Goal: Task Accomplishment & Management: Complete application form

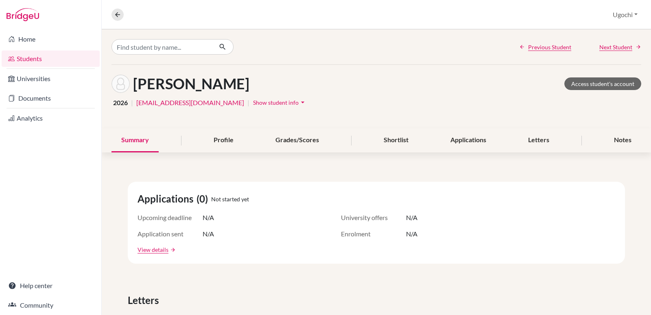
click at [27, 57] on link "Students" at bounding box center [51, 58] width 98 height 16
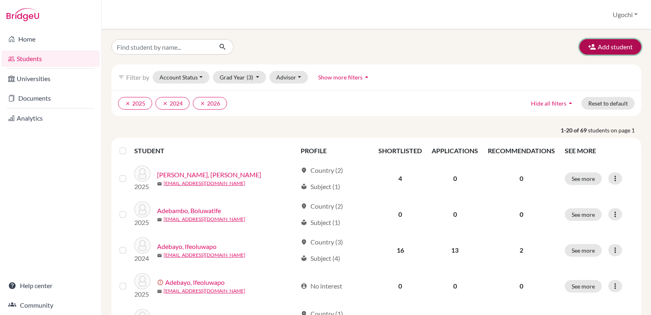
click at [609, 46] on button "Add student" at bounding box center [610, 46] width 62 height 15
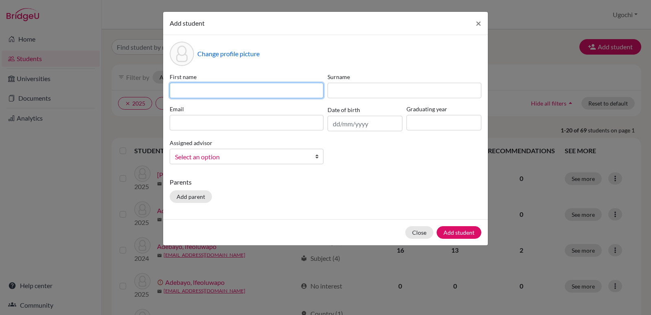
click at [176, 91] on input at bounding box center [247, 90] width 154 height 15
type input "Oluwayimika"
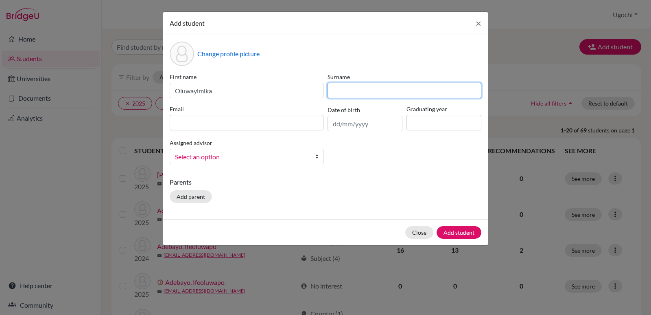
click at [358, 97] on input at bounding box center [405, 90] width 154 height 15
type input "Adegbonmire"
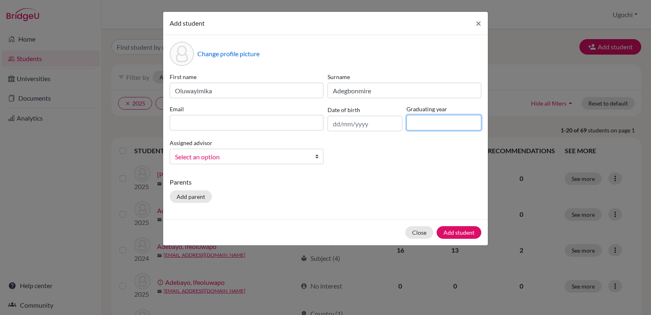
click at [429, 126] on input at bounding box center [443, 122] width 75 height 15
type input "2026"
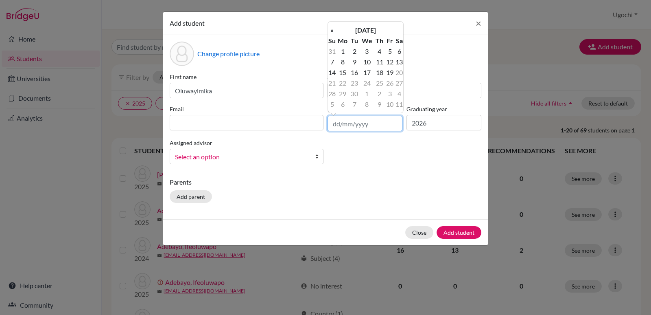
click at [332, 125] on input "text" at bounding box center [365, 123] width 75 height 15
type input "04/12/2009"
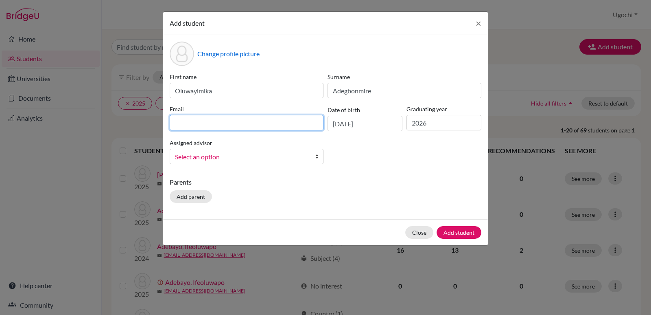
click at [189, 123] on input at bounding box center [247, 122] width 154 height 15
type input "[EMAIL_ADDRESS][DOMAIN_NAME]"
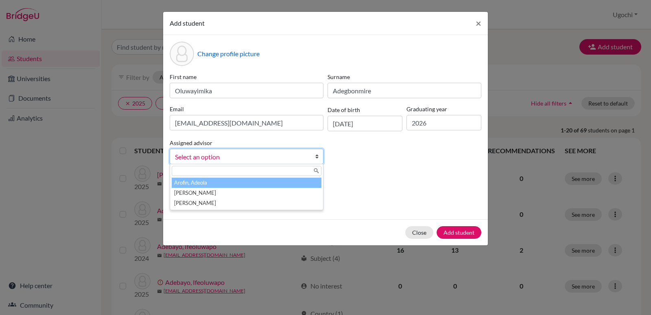
click at [317, 157] on b at bounding box center [319, 156] width 8 height 15
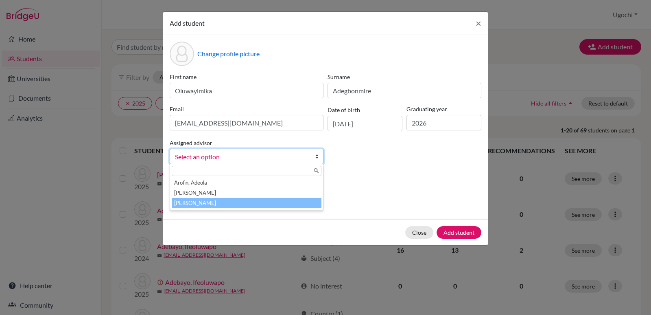
click at [213, 202] on li "[PERSON_NAME]" at bounding box center [247, 203] width 150 height 10
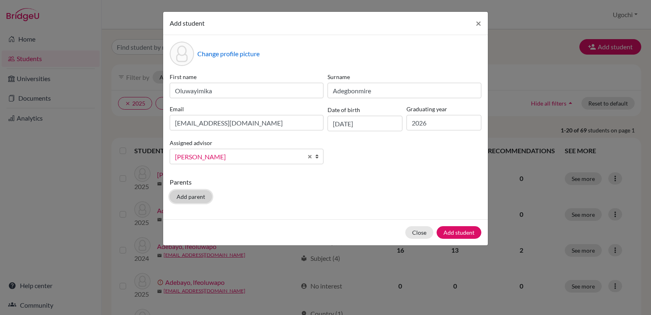
click at [184, 197] on button "Add parent" at bounding box center [191, 196] width 42 height 13
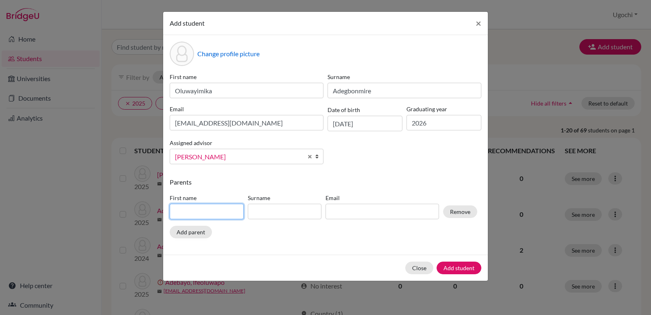
click at [175, 211] on input at bounding box center [207, 210] width 74 height 15
type input "Adebola"
click at [264, 211] on input at bounding box center [285, 210] width 74 height 15
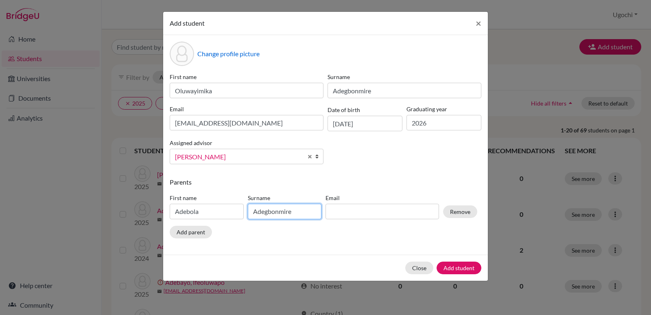
type input "Adegbonmire"
click at [335, 210] on input at bounding box center [383, 210] width 114 height 15
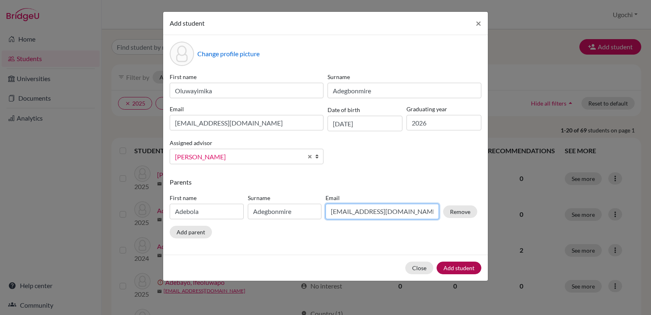
type input "bolaadegbonmire@gmail.com"
click at [457, 268] on button "Add student" at bounding box center [459, 267] width 45 height 13
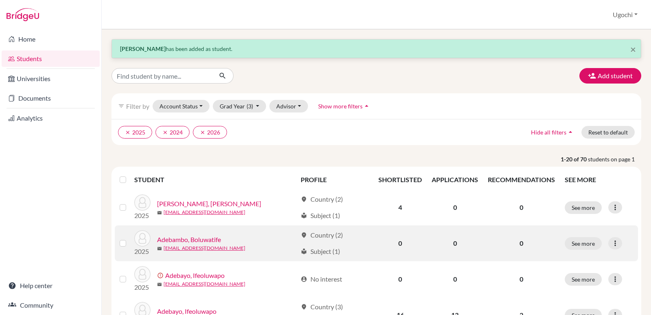
click at [202, 239] on link "Adebambo, Boluwatife" at bounding box center [189, 239] width 64 height 10
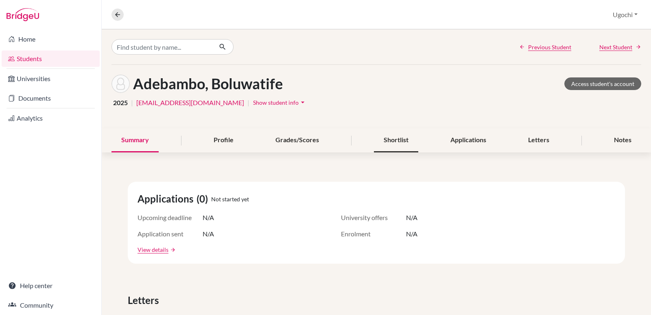
click at [394, 139] on div "Shortlist" at bounding box center [396, 140] width 44 height 24
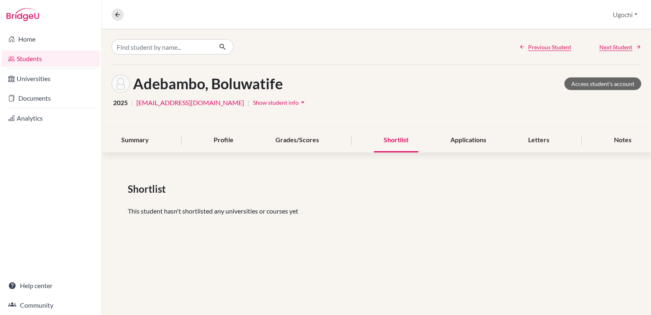
click at [59, 60] on link "Students" at bounding box center [51, 58] width 98 height 16
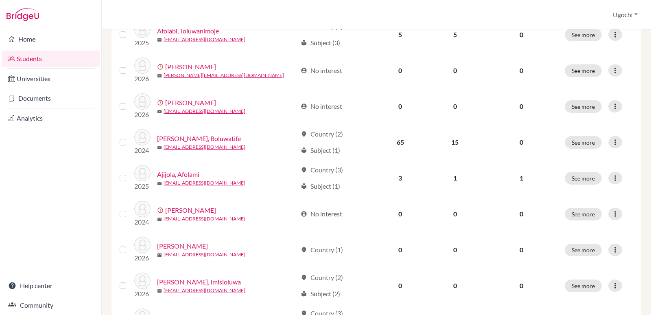
scroll to position [470, 0]
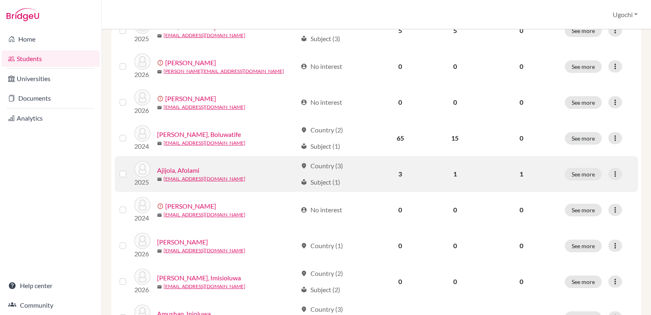
click at [179, 172] on link "Ajijola, Afolami" at bounding box center [178, 170] width 42 height 10
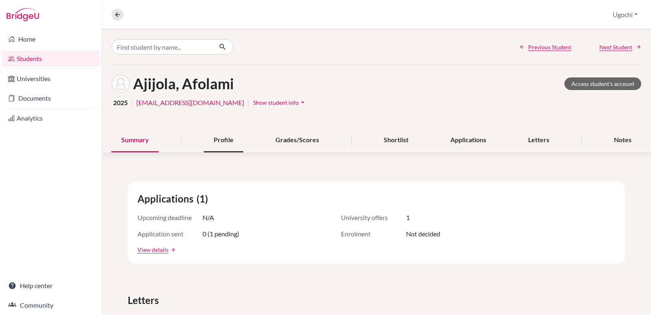
click at [222, 140] on div "Profile" at bounding box center [223, 140] width 39 height 24
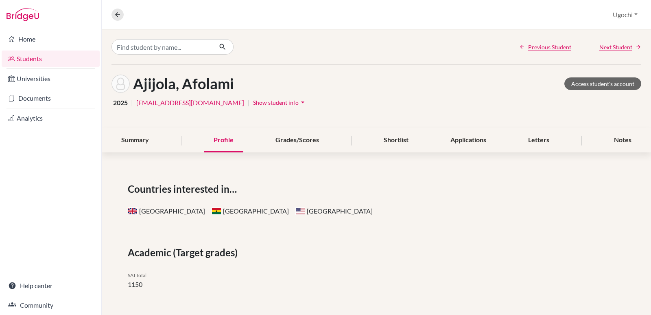
click at [67, 55] on link "Students" at bounding box center [51, 58] width 98 height 16
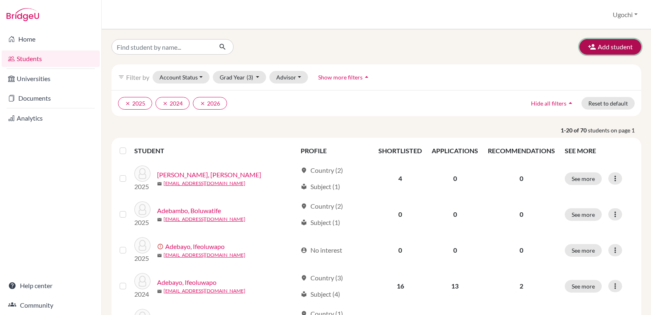
click at [602, 47] on button "Add student" at bounding box center [610, 46] width 62 height 15
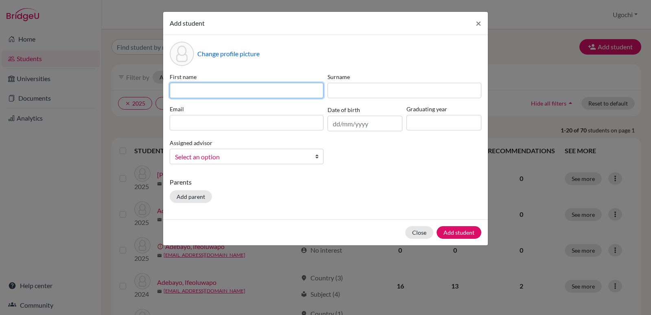
click at [179, 85] on input at bounding box center [247, 90] width 154 height 15
type input "Munachimso"
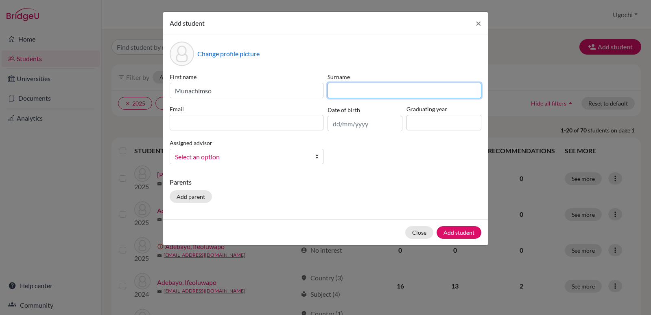
click at [341, 90] on input at bounding box center [405, 90] width 154 height 15
type input "[PERSON_NAME]"
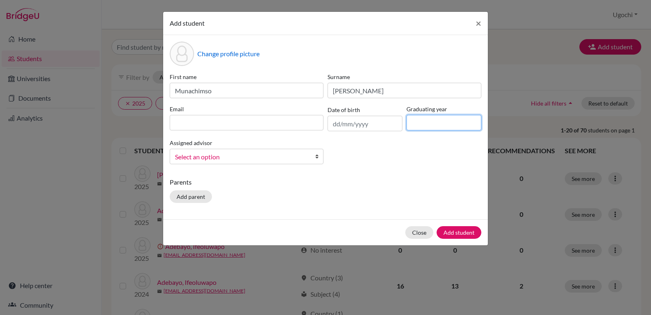
click at [422, 120] on input at bounding box center [443, 122] width 75 height 15
type input "2026"
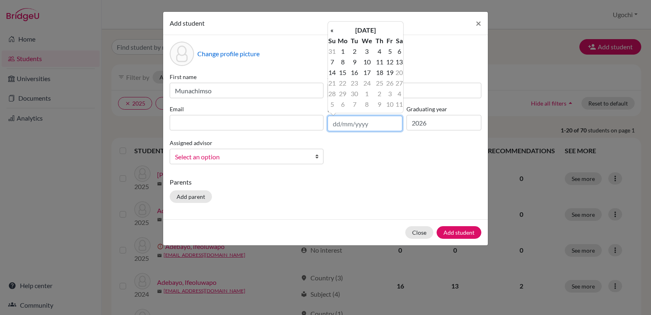
click at [333, 124] on input "text" at bounding box center [365, 123] width 75 height 15
type input "[DATE]"
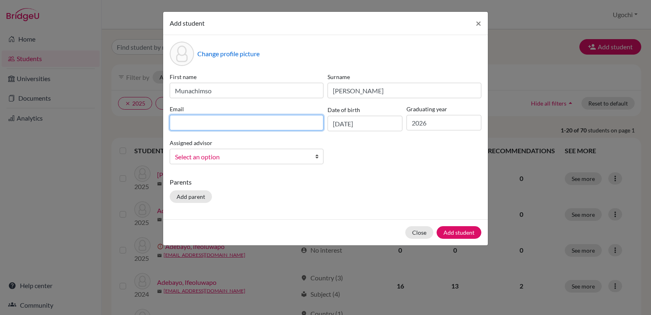
click at [184, 126] on input at bounding box center [247, 122] width 154 height 15
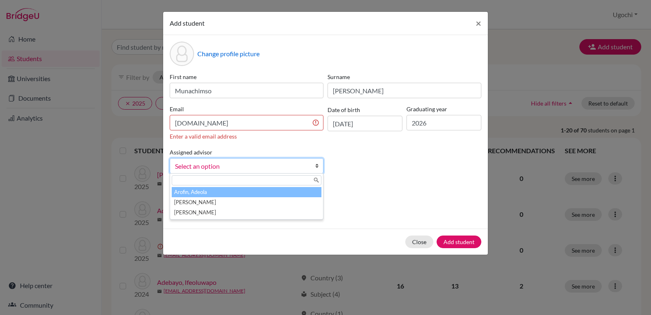
click at [316, 157] on div "Assigned advisor [PERSON_NAME], [PERSON_NAME], [PERSON_NAME], [PERSON_NAME] Sel…" at bounding box center [247, 160] width 158 height 26
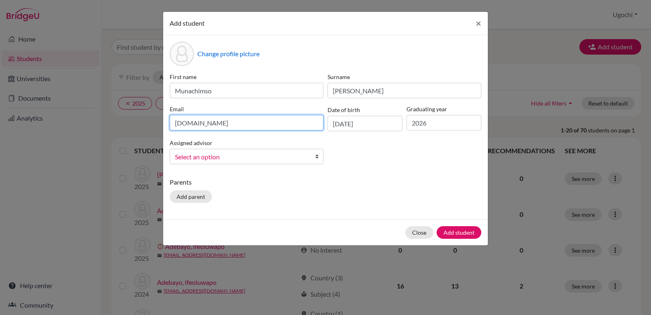
click at [221, 124] on input "[DOMAIN_NAME]" at bounding box center [247, 122] width 154 height 15
click at [247, 185] on div "Change profile picture First name [PERSON_NAME] [PERSON_NAME] Email [DOMAIN_NAM…" at bounding box center [325, 127] width 325 height 184
click at [217, 122] on input "[DOMAIN_NAME]" at bounding box center [247, 122] width 154 height 15
type input "[EMAIL_ADDRESS][DOMAIN_NAME]"
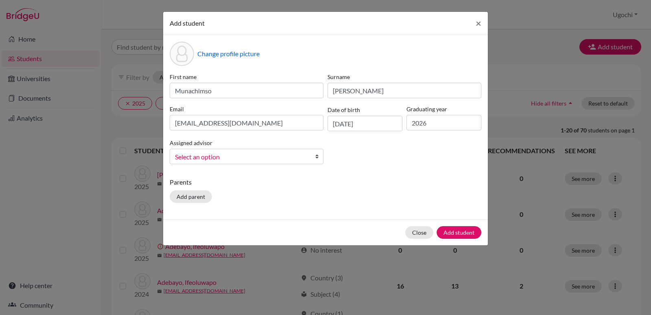
click at [179, 157] on span "Select an option" at bounding box center [241, 156] width 133 height 11
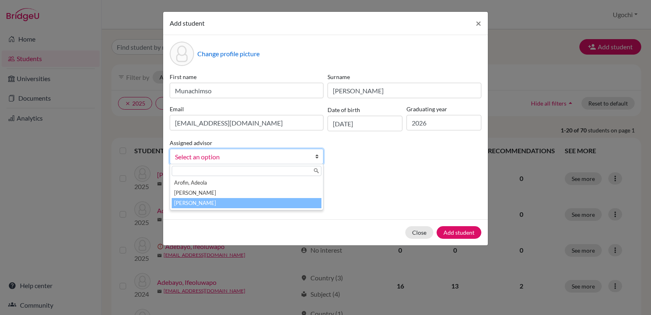
click at [199, 203] on li "[PERSON_NAME]" at bounding box center [247, 203] width 150 height 10
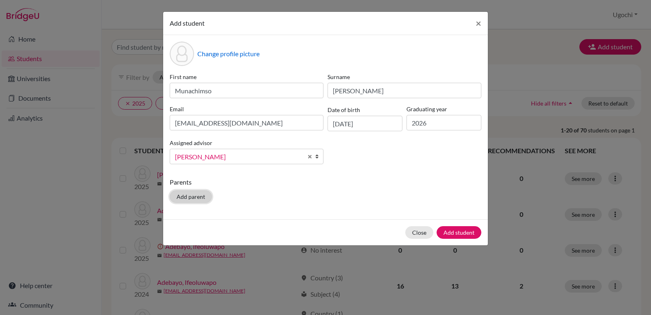
click at [190, 197] on button "Add parent" at bounding box center [191, 196] width 42 height 13
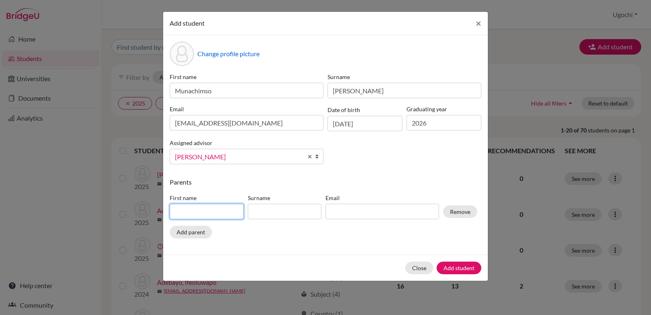
click at [177, 212] on input at bounding box center [207, 210] width 74 height 15
type input "Chika"
click at [256, 212] on input at bounding box center [285, 210] width 74 height 15
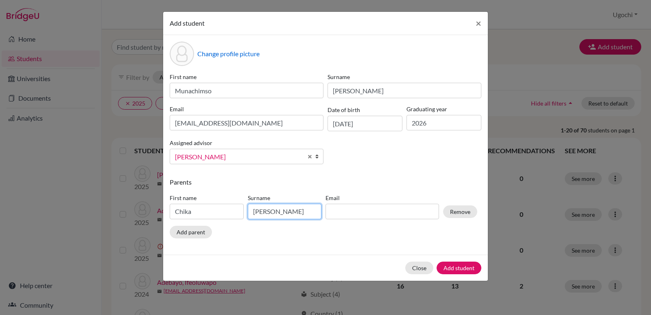
type input "[PERSON_NAME]"
click at [340, 213] on input at bounding box center [383, 210] width 114 height 15
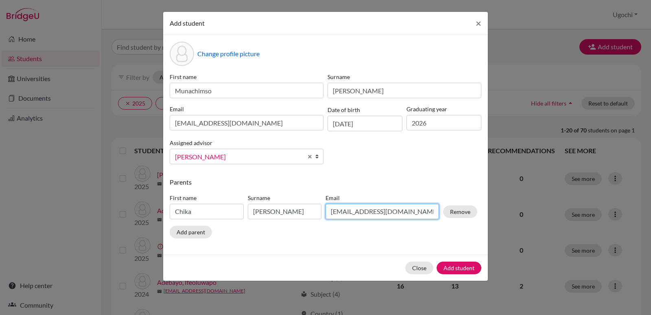
type input "[EMAIL_ADDRESS][DOMAIN_NAME]"
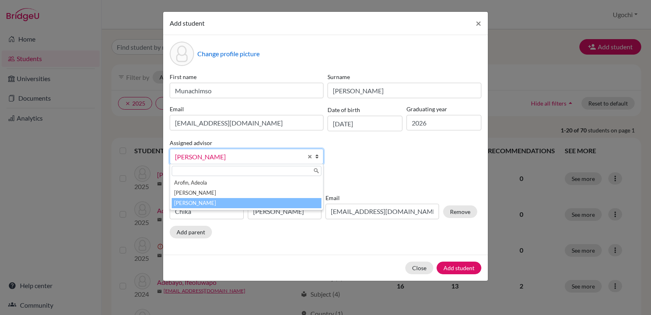
click at [317, 157] on b at bounding box center [319, 156] width 8 height 15
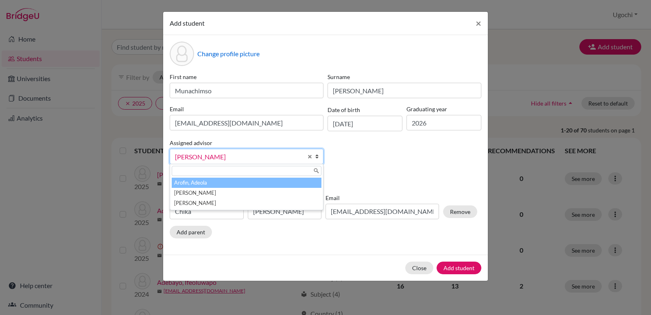
click at [277, 186] on li "Arofin, Adeola" at bounding box center [247, 182] width 150 height 10
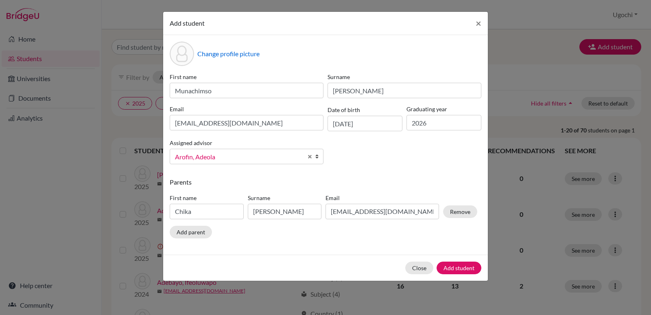
click at [317, 158] on b at bounding box center [319, 156] width 8 height 15
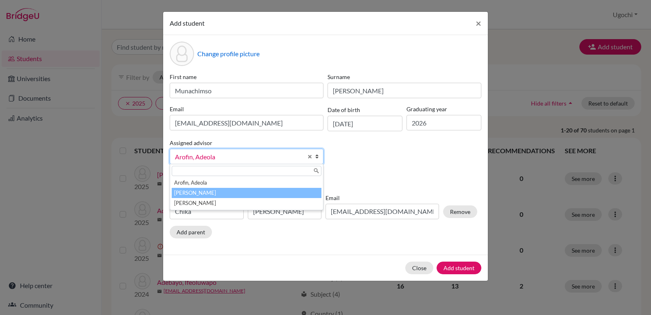
click at [308, 191] on li "[PERSON_NAME]" at bounding box center [247, 193] width 150 height 10
click at [318, 158] on b at bounding box center [319, 156] width 8 height 15
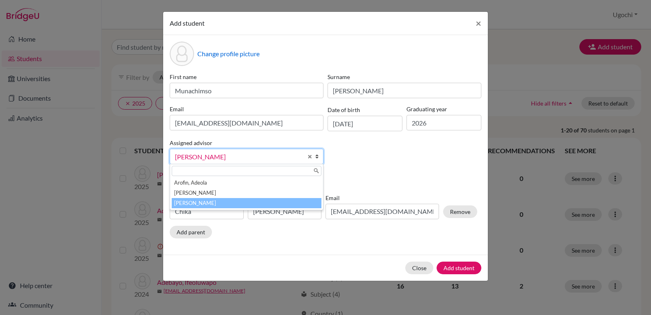
click at [308, 200] on li "[PERSON_NAME]" at bounding box center [247, 203] width 150 height 10
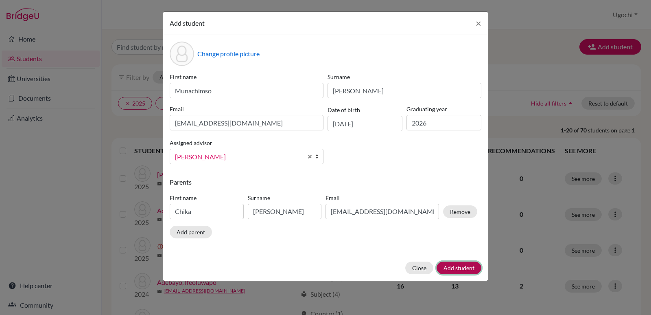
click at [469, 266] on button "Add student" at bounding box center [459, 267] width 45 height 13
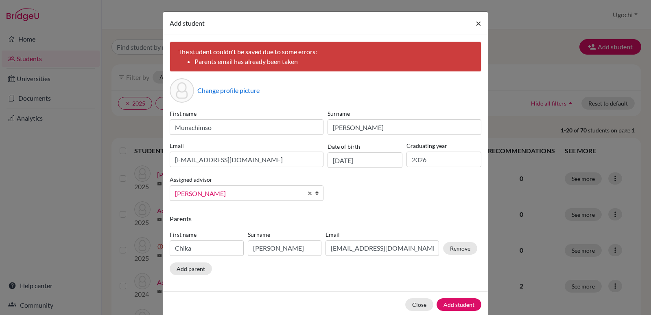
click at [476, 24] on span "×" at bounding box center [479, 23] width 6 height 12
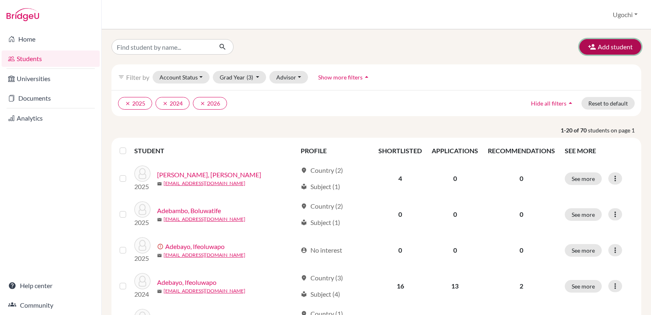
click at [605, 48] on button "Add student" at bounding box center [610, 46] width 62 height 15
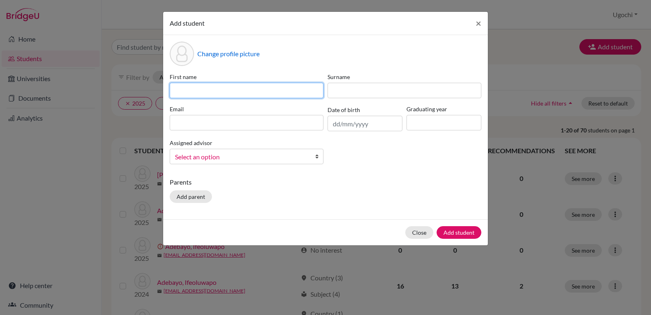
click at [175, 89] on input at bounding box center [247, 90] width 154 height 15
click at [180, 91] on input "Darasimi" at bounding box center [247, 90] width 154 height 15
type input "Oluwadarasimi"
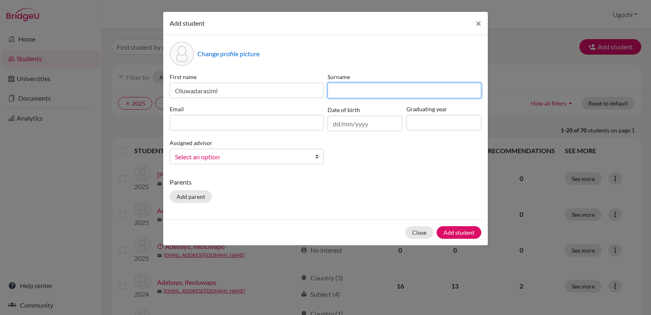
click at [335, 92] on input at bounding box center [405, 90] width 154 height 15
type input "Okulaja"
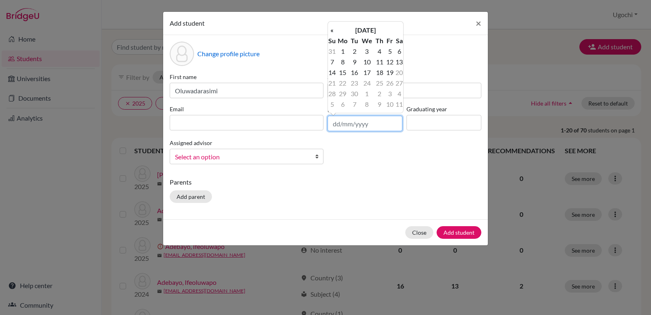
click at [333, 124] on input "text" at bounding box center [365, 123] width 75 height 15
type input "[DATE]"
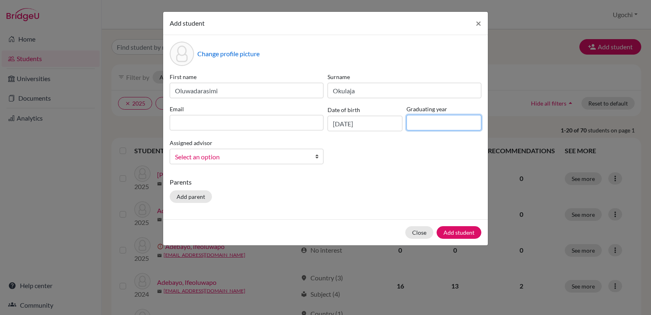
click at [430, 121] on input at bounding box center [443, 122] width 75 height 15
type input "2026"
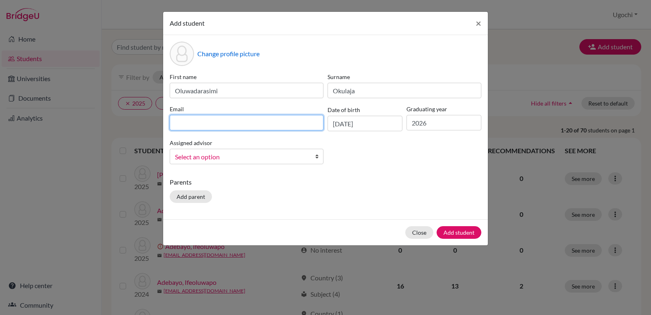
click at [179, 124] on input at bounding box center [247, 122] width 154 height 15
click at [189, 125] on input "okoulaja" at bounding box center [247, 122] width 154 height 15
click at [179, 122] on input "oklaja" at bounding box center [247, 122] width 154 height 15
click at [186, 122] on input "ooklaja" at bounding box center [247, 122] width 154 height 15
click at [200, 125] on input "ookulaja" at bounding box center [247, 122] width 154 height 15
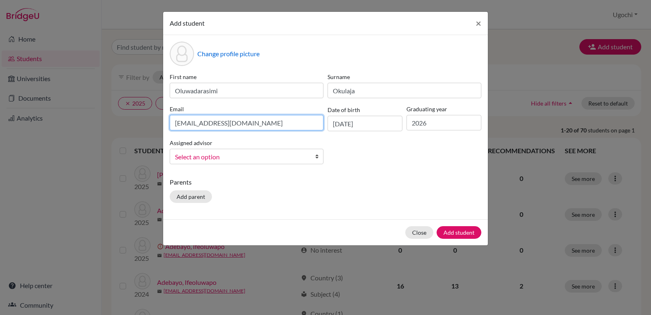
type input "[EMAIL_ADDRESS][DOMAIN_NAME]"
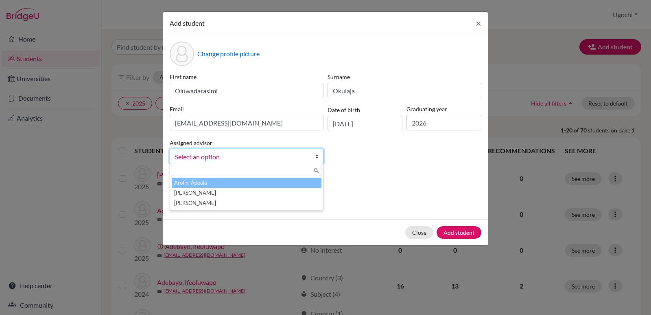
click at [316, 157] on b at bounding box center [319, 156] width 8 height 15
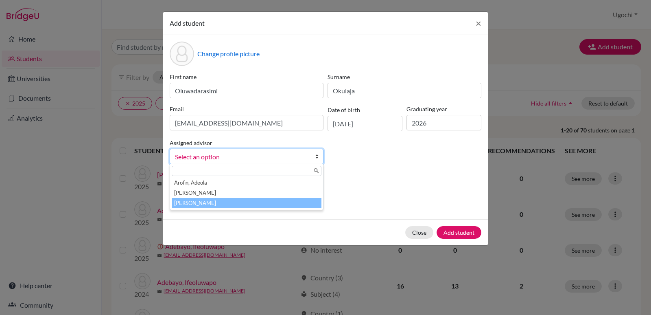
click at [252, 202] on li "[PERSON_NAME]" at bounding box center [247, 203] width 150 height 10
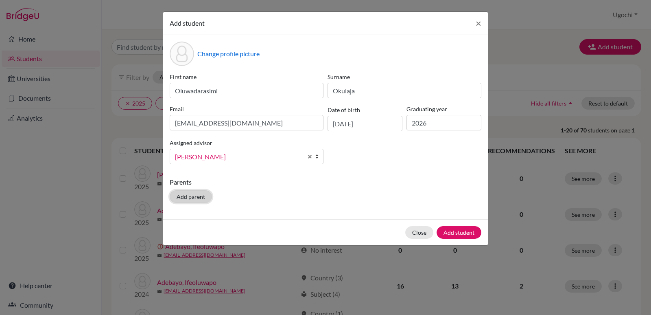
click at [195, 197] on button "Add parent" at bounding box center [191, 196] width 42 height 13
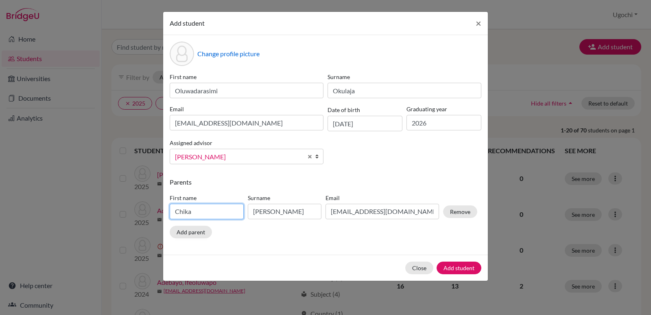
click at [193, 213] on input "Chika" at bounding box center [207, 210] width 74 height 15
type input "C"
type input "Ademola"
drag, startPoint x: 279, startPoint y: 212, endPoint x: 252, endPoint y: 212, distance: 26.9
click at [252, 212] on input "[PERSON_NAME]" at bounding box center [285, 210] width 74 height 15
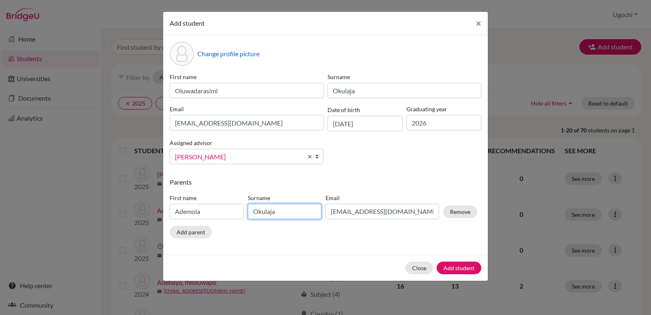
type input "Okulaja"
drag, startPoint x: 388, startPoint y: 212, endPoint x: 331, endPoint y: 212, distance: 56.6
click at [331, 212] on input "[EMAIL_ADDRESS][DOMAIN_NAME]" at bounding box center [383, 210] width 114 height 15
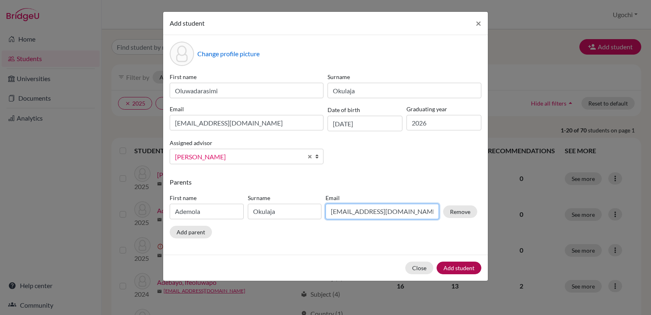
type input "[EMAIL_ADDRESS][DOMAIN_NAME]"
click at [461, 267] on button "Add student" at bounding box center [459, 267] width 45 height 13
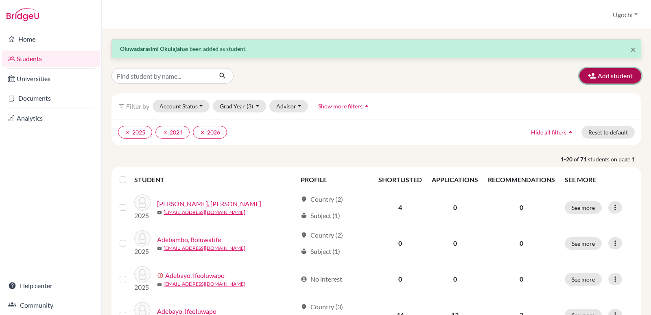
click at [607, 76] on button "Add student" at bounding box center [610, 75] width 62 height 15
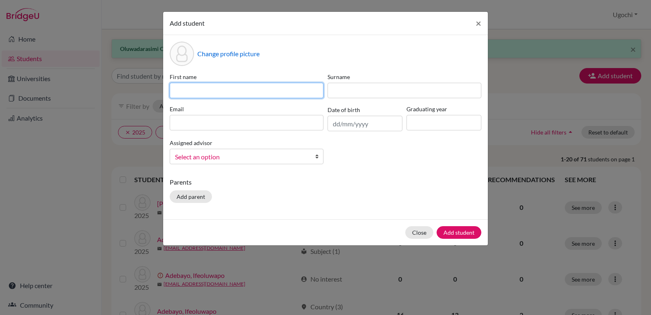
click at [180, 91] on input at bounding box center [247, 90] width 154 height 15
type input "[PERSON_NAME]"
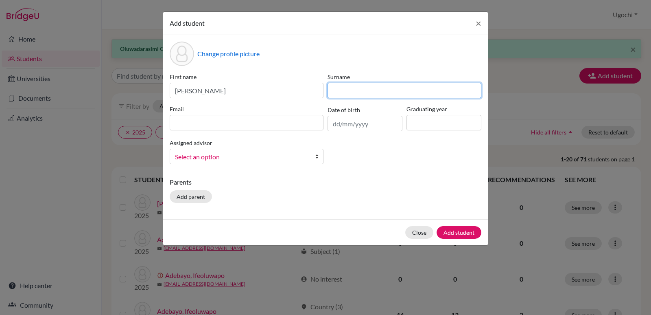
click at [336, 92] on input at bounding box center [405, 90] width 154 height 15
type input "Faseemo"
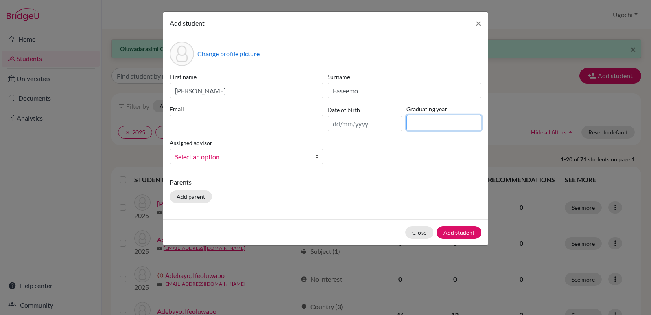
click at [424, 122] on input at bounding box center [443, 122] width 75 height 15
type input "2026"
click at [333, 123] on input "text" at bounding box center [365, 123] width 75 height 15
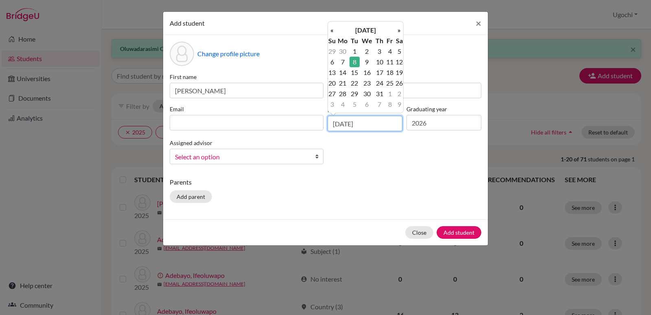
type input "[DATE]"
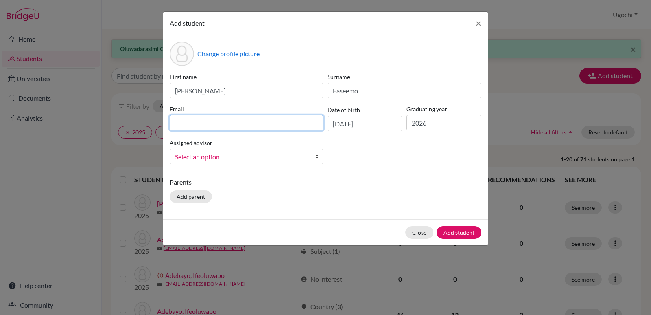
click at [172, 122] on input at bounding box center [247, 122] width 154 height 15
type input "[PERSON_NAME][EMAIL_ADDRESS][DOMAIN_NAME]"
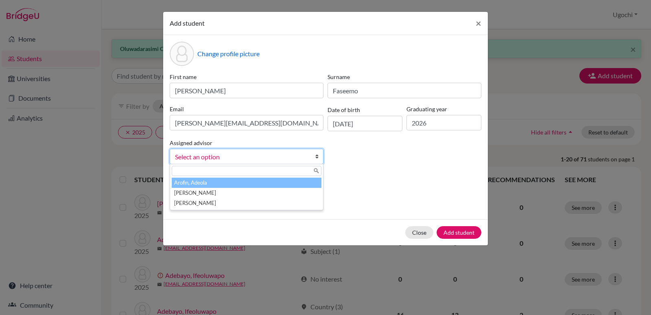
click at [317, 160] on b at bounding box center [319, 156] width 8 height 15
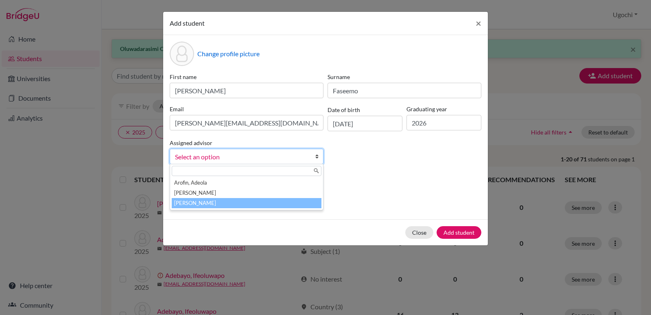
click at [242, 204] on li "[PERSON_NAME]" at bounding box center [247, 203] width 150 height 10
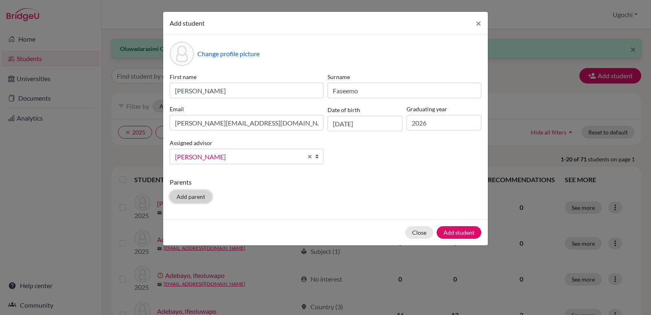
click at [191, 196] on button "Add parent" at bounding box center [191, 196] width 42 height 13
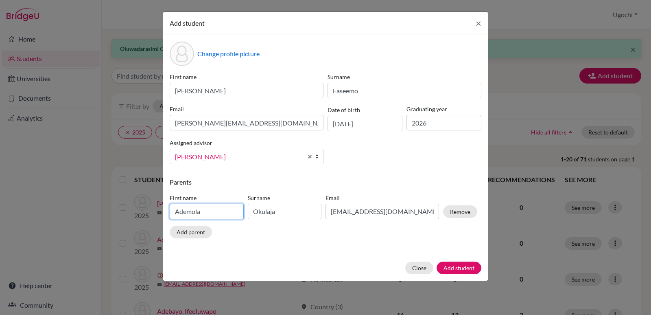
drag, startPoint x: 205, startPoint y: 212, endPoint x: 176, endPoint y: 210, distance: 29.4
click at [176, 210] on input "Ademola" at bounding box center [207, 210] width 74 height 15
type input "[PERSON_NAME]"
drag, startPoint x: 276, startPoint y: 212, endPoint x: 252, endPoint y: 211, distance: 24.1
click at [252, 211] on input "Okulaja" at bounding box center [285, 210] width 74 height 15
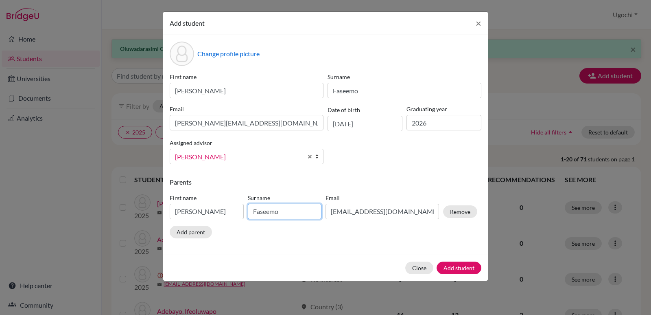
type input "Faseemo"
drag, startPoint x: 404, startPoint y: 212, endPoint x: 331, endPoint y: 212, distance: 73.2
click at [331, 212] on input "[EMAIL_ADDRESS][DOMAIN_NAME]" at bounding box center [383, 210] width 114 height 15
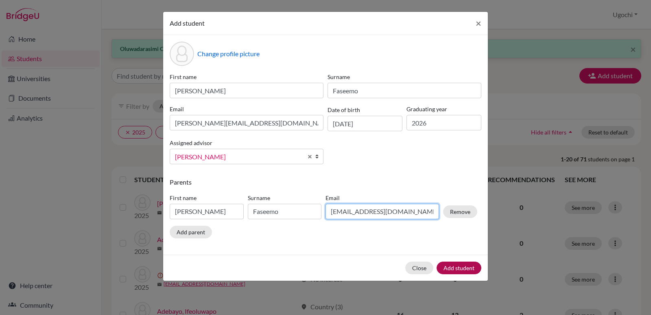
type input "[EMAIL_ADDRESS][DOMAIN_NAME]"
click at [456, 267] on button "Add student" at bounding box center [459, 267] width 45 height 13
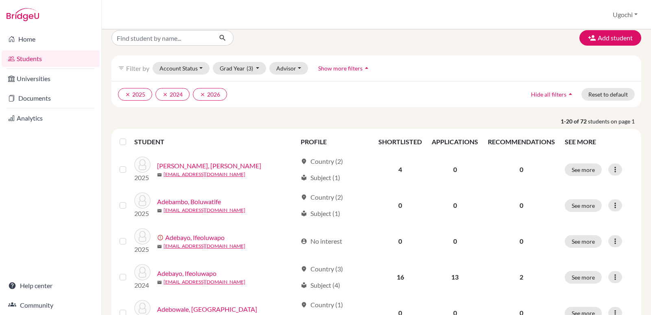
scroll to position [32, 0]
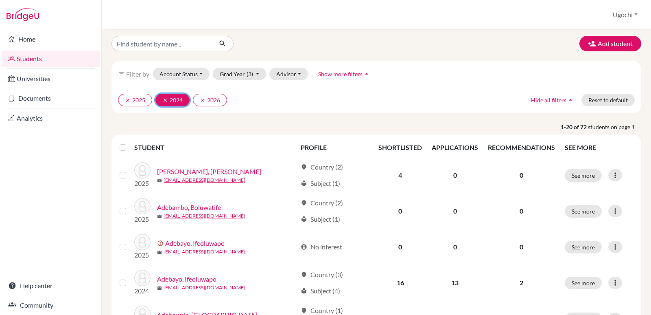
click at [164, 98] on icon "clear" at bounding box center [165, 100] width 6 height 6
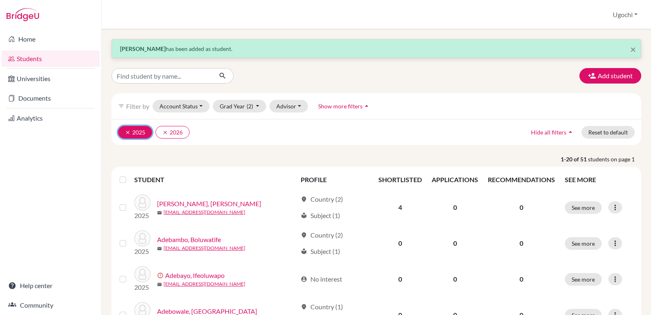
click at [127, 132] on icon "clear" at bounding box center [128, 132] width 6 height 6
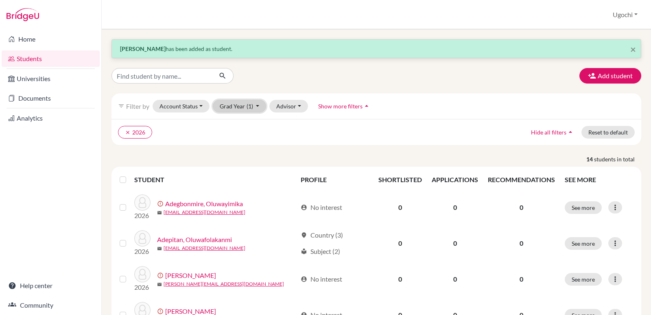
click at [257, 105] on button "Grad Year (1)" at bounding box center [240, 106] width 54 height 13
click at [246, 149] on div "2024" at bounding box center [237, 149] width 28 height 10
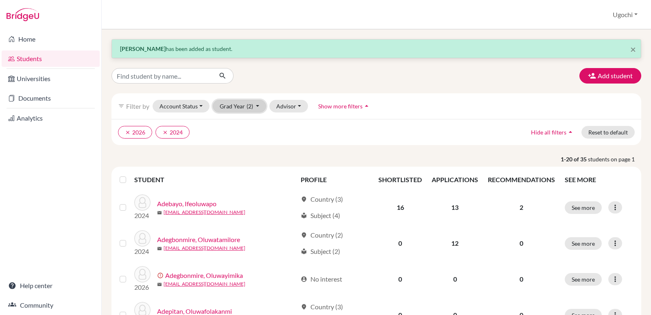
click at [257, 105] on button "Grad Year (2)" at bounding box center [240, 106] width 54 height 13
click at [243, 174] on div "2022" at bounding box center [237, 175] width 28 height 10
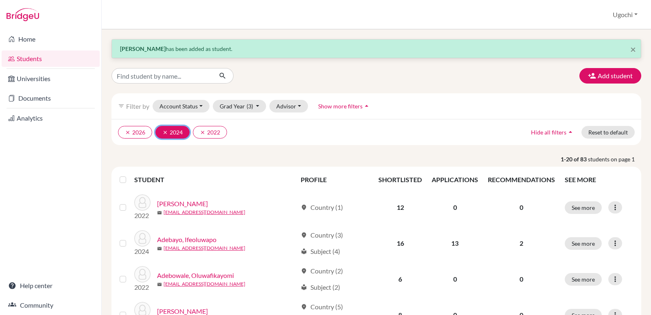
click at [165, 131] on icon "clear" at bounding box center [165, 132] width 6 height 6
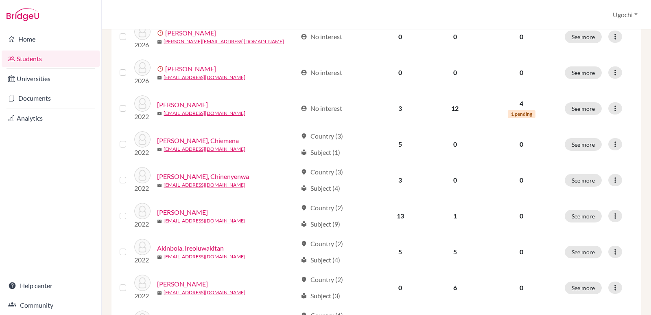
scroll to position [494, 0]
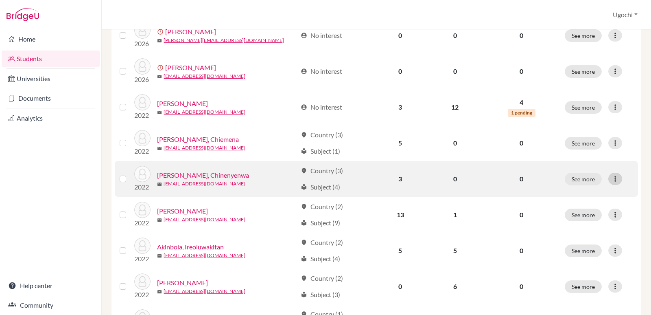
click at [611, 177] on icon at bounding box center [615, 179] width 8 height 8
click at [574, 195] on button "Edit student" at bounding box center [575, 195] width 64 height 13
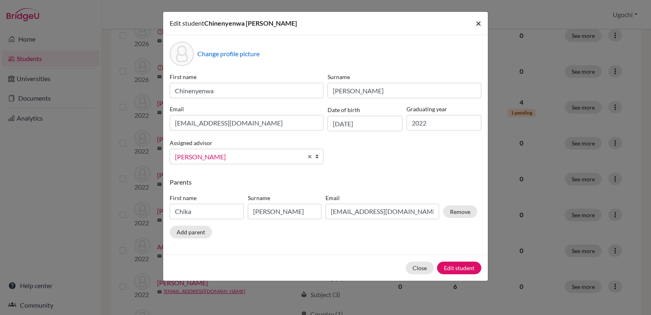
click at [479, 22] on span "×" at bounding box center [479, 23] width 6 height 12
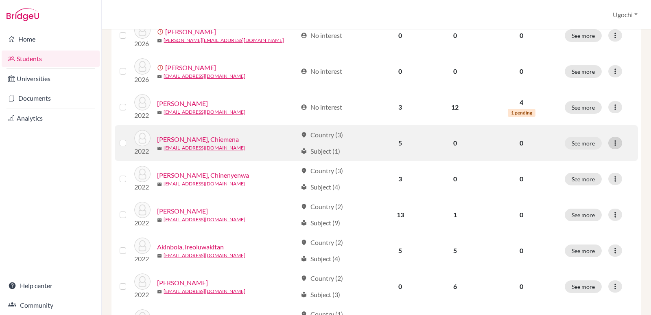
click at [611, 142] on icon at bounding box center [615, 143] width 8 height 8
click at [575, 160] on button "Edit student" at bounding box center [575, 159] width 64 height 13
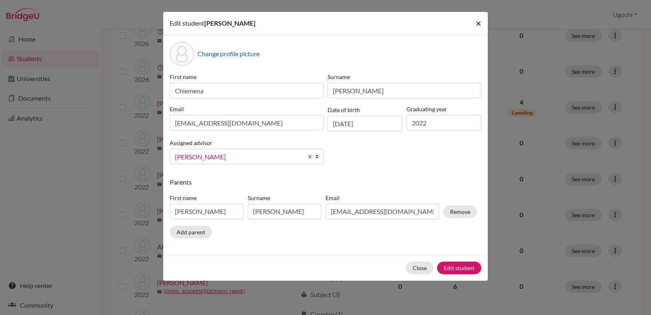
click at [478, 24] on span "×" at bounding box center [479, 23] width 6 height 12
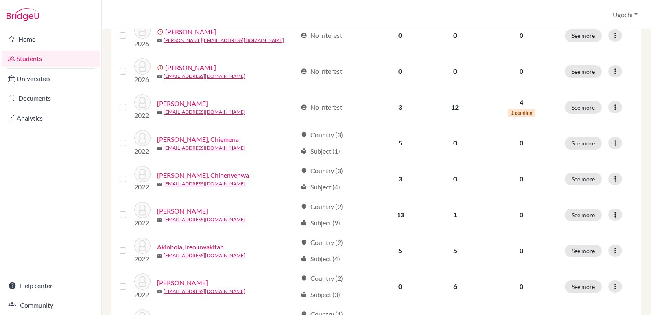
click at [31, 58] on link "Students" at bounding box center [51, 58] width 98 height 16
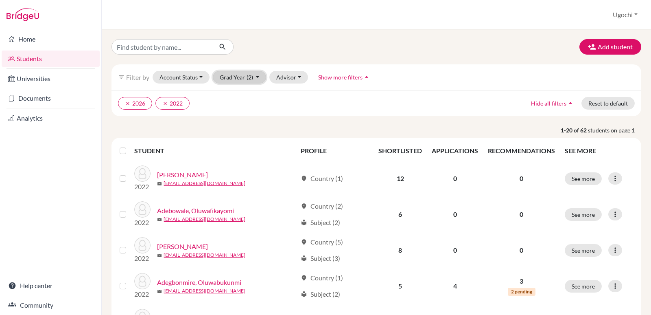
click at [256, 76] on button "Grad Year (2)" at bounding box center [240, 77] width 54 height 13
click at [164, 103] on icon "clear" at bounding box center [165, 104] width 6 height 6
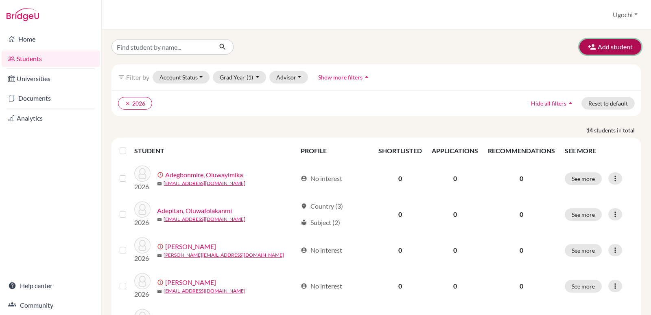
click at [610, 44] on button "Add student" at bounding box center [610, 46] width 62 height 15
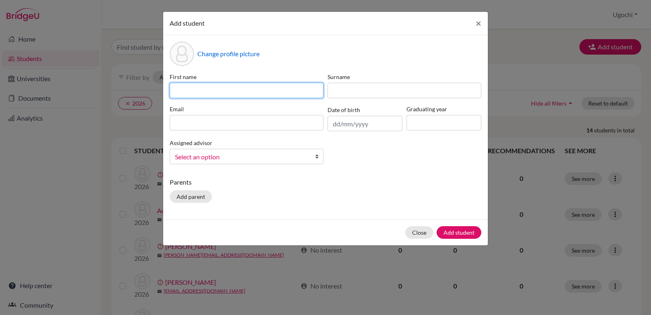
click at [179, 90] on input at bounding box center [247, 90] width 154 height 15
type input "C"
type input "Munachimso"
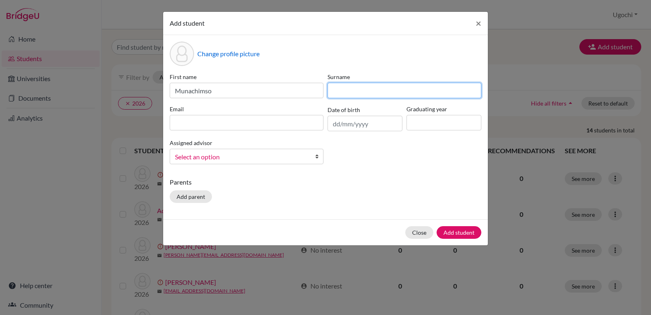
click at [352, 94] on input at bounding box center [405, 90] width 154 height 15
type input "[PERSON_NAME]"
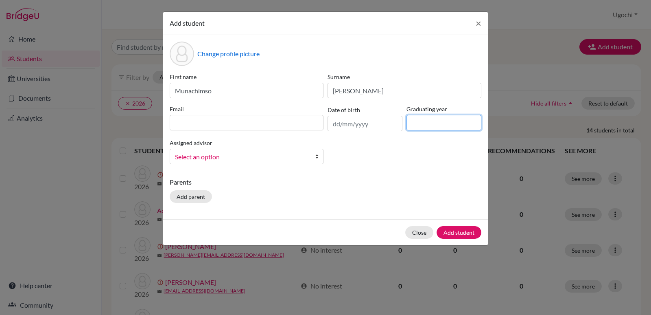
click at [421, 123] on input at bounding box center [443, 122] width 75 height 15
type input "2026"
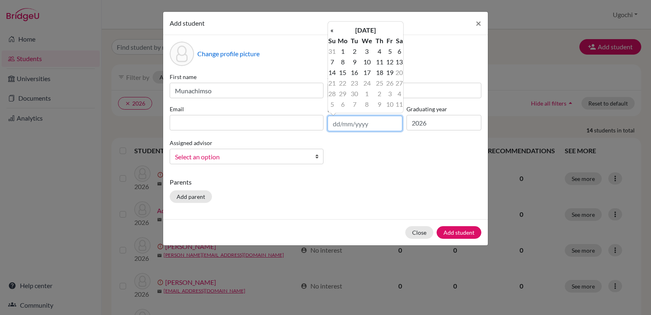
click at [332, 125] on input "text" at bounding box center [365, 123] width 75 height 15
type input "[DATE]"
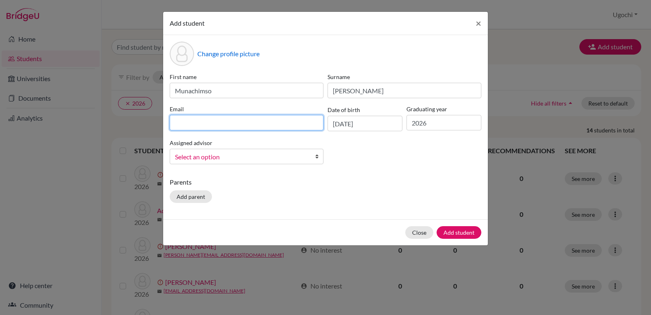
click at [177, 122] on input at bounding box center [247, 122] width 154 height 15
type input "[EMAIL_ADDRESS][DOMAIN_NAME]"
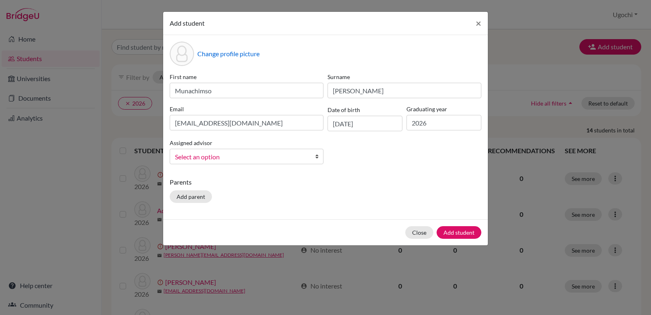
click at [317, 157] on b at bounding box center [319, 156] width 8 height 15
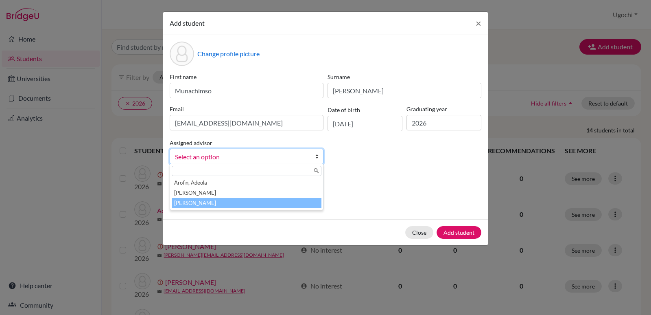
click at [279, 205] on li "[PERSON_NAME]" at bounding box center [247, 203] width 150 height 10
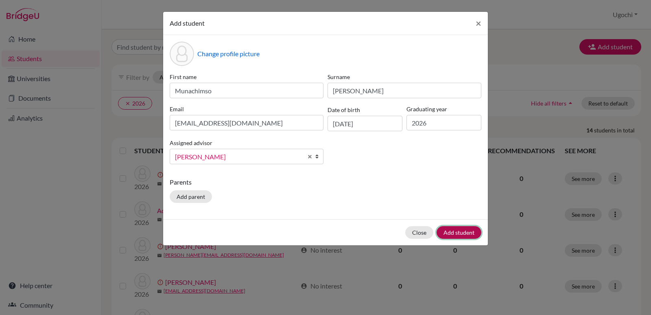
click at [468, 230] on button "Add student" at bounding box center [459, 232] width 45 height 13
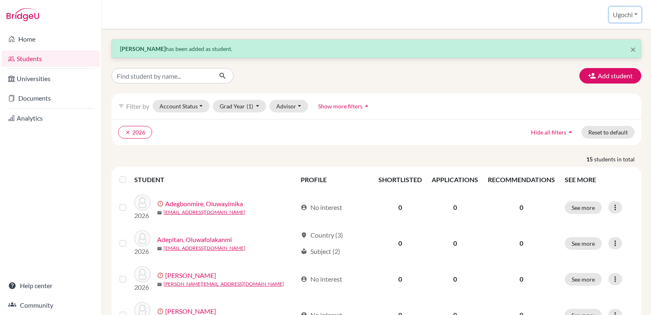
click at [636, 14] on button "Ugochi" at bounding box center [625, 14] width 32 height 15
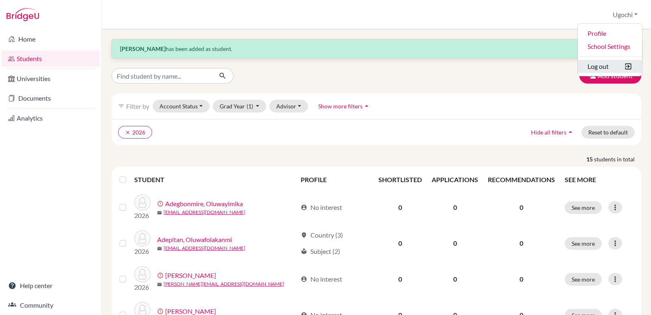
click at [601, 67] on button "Log out" at bounding box center [610, 66] width 64 height 13
